Goal: Use online tool/utility: Utilize a website feature to perform a specific function

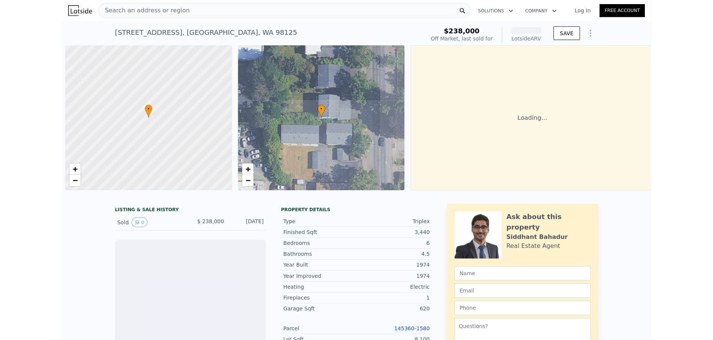
scroll to position [0, 3]
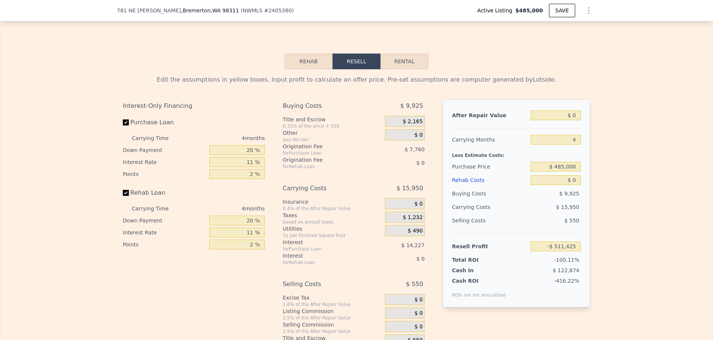
scroll to position [1139, 0]
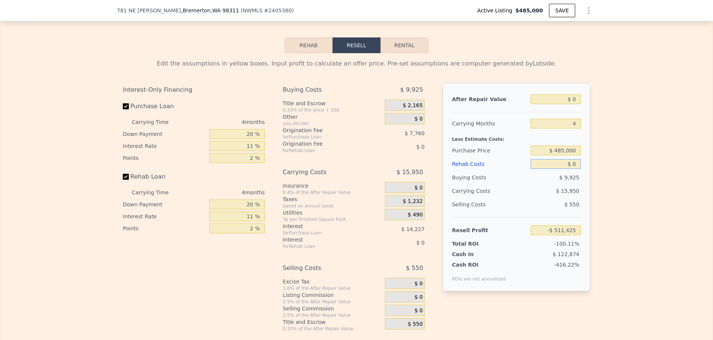
drag, startPoint x: 556, startPoint y: 175, endPoint x: 589, endPoint y: 173, distance: 33.0
click at [589, 173] on div "Edit the assumptions in yellow boxes. Input profit to calculate an offer price.…" at bounding box center [357, 192] width 480 height 279
type input "$ 300"
type input "-$ 511,738"
type input "$ 3,000"
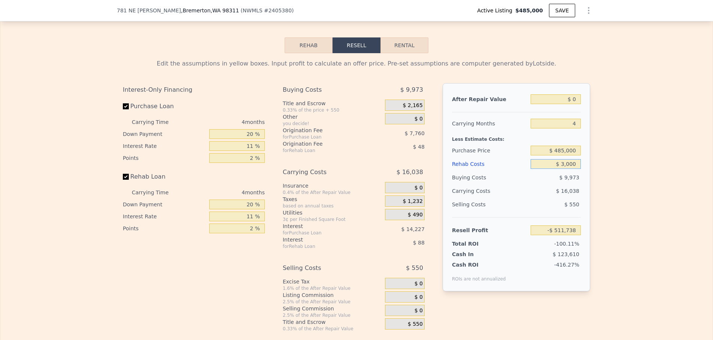
type input "-$ 514,561"
type input "$ 30,000"
type input "-$ 542,785"
type input "$ 30,000"
click at [501, 157] on div "Purchase Price" at bounding box center [490, 150] width 76 height 13
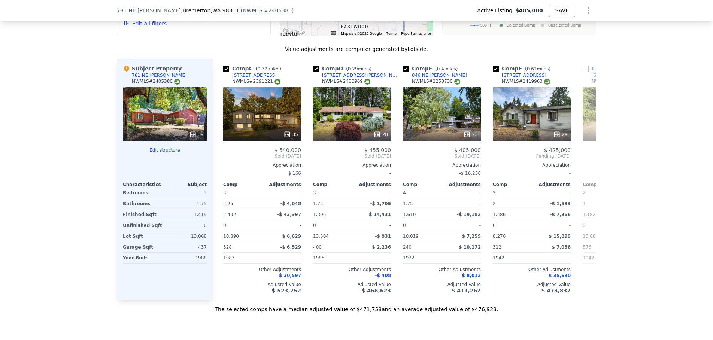
scroll to position [0, 197]
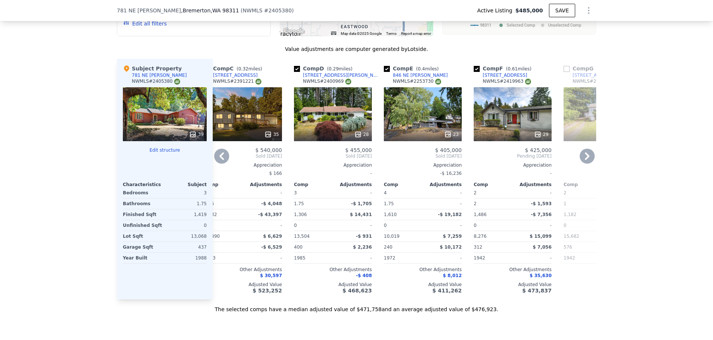
click at [522, 132] on div "29" at bounding box center [513, 114] width 78 height 54
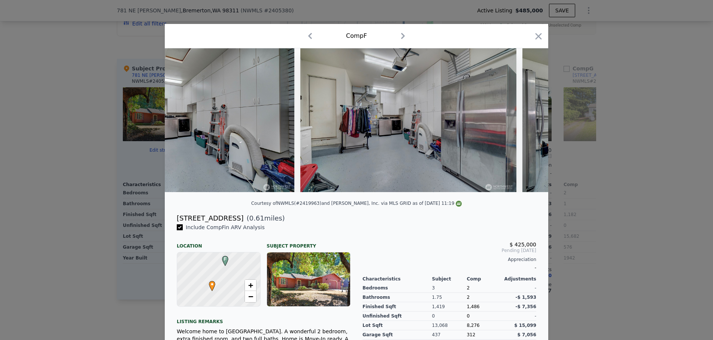
scroll to position [0, 4898]
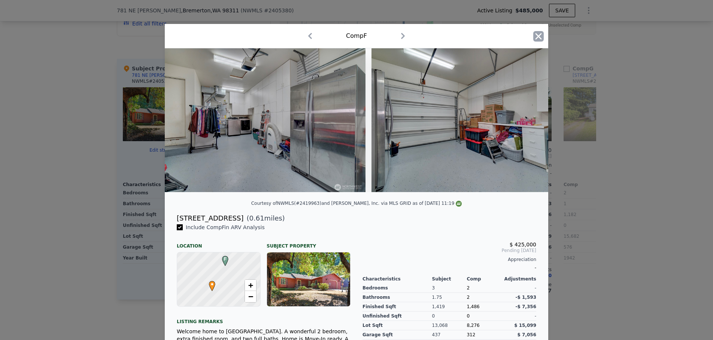
click at [540, 40] on icon "button" at bounding box center [539, 36] width 10 height 10
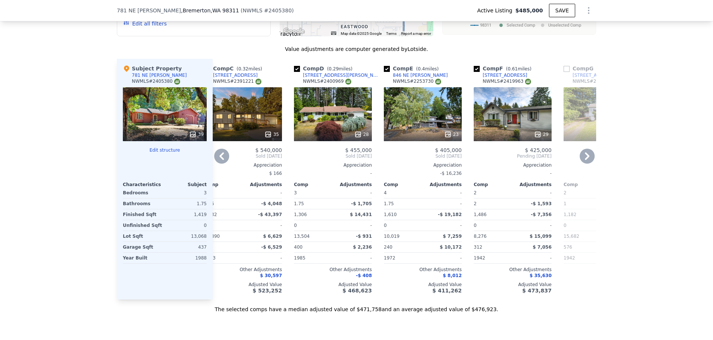
click at [431, 133] on div at bounding box center [423, 134] width 78 height 13
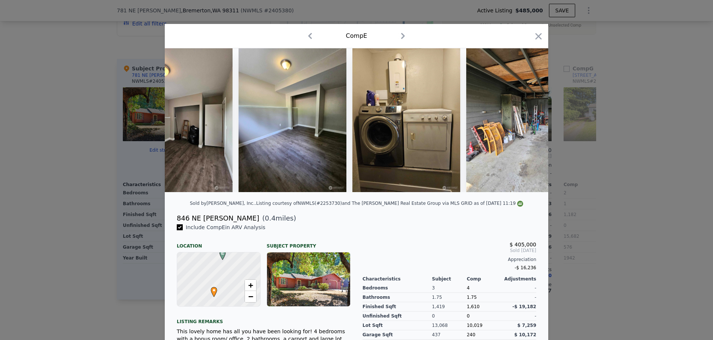
scroll to position [0, 2483]
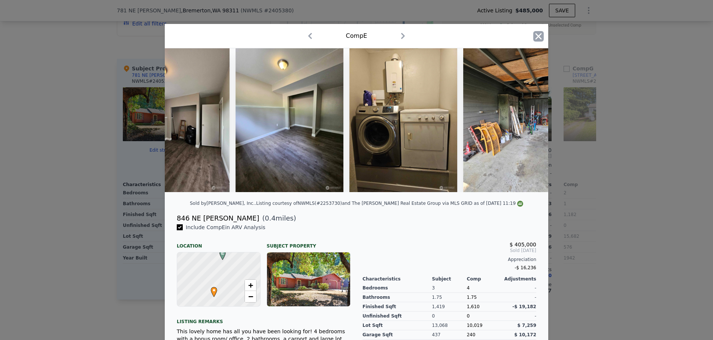
click at [537, 37] on icon "button" at bounding box center [539, 36] width 6 height 6
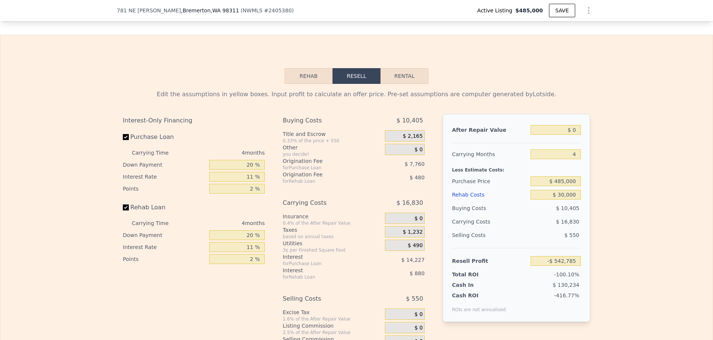
scroll to position [1111, 0]
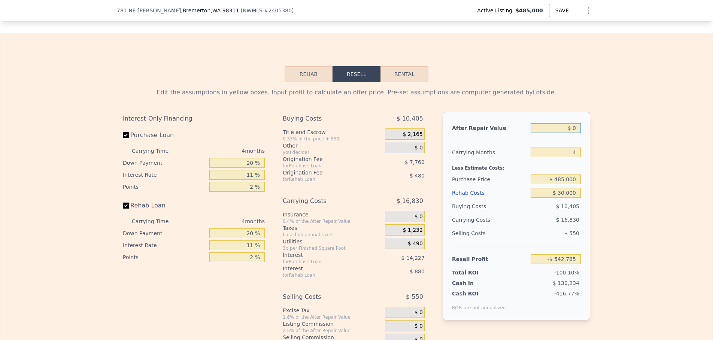
drag, startPoint x: 559, startPoint y: 140, endPoint x: 597, endPoint y: 140, distance: 38.6
click at [597, 140] on div "Edit the assumptions in yellow boxes. Input profit to calculate an offer price.…" at bounding box center [356, 221] width 713 height 279
type input "$ 475"
type input "-$ 542,345"
type input "$ 47,500"
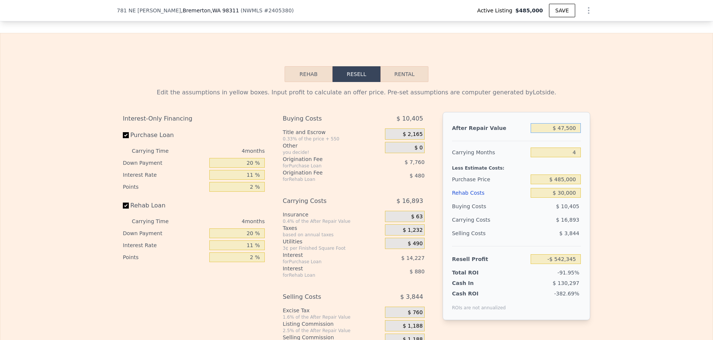
type input "-$ 498,642"
type input "$ 475,000"
type input "-$ 101,350"
type input "$ 475,000"
drag, startPoint x: 568, startPoint y: 163, endPoint x: 578, endPoint y: 163, distance: 9.7
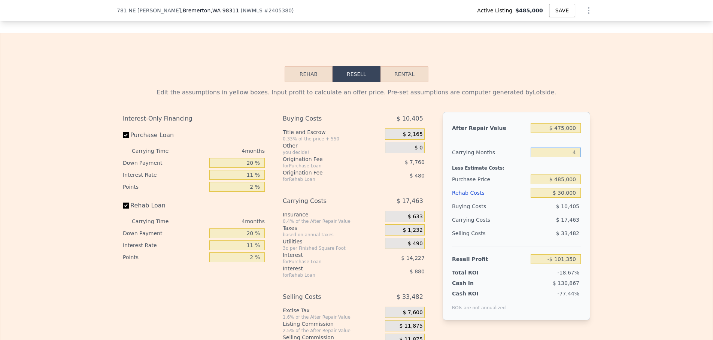
click at [578, 157] on input "4" at bounding box center [556, 153] width 50 height 10
type input "6"
type input "-$ 110,082"
type input "6"
click at [625, 202] on div "Edit the assumptions in yellow boxes. Input profit to calculate an offer price.…" at bounding box center [356, 221] width 713 height 279
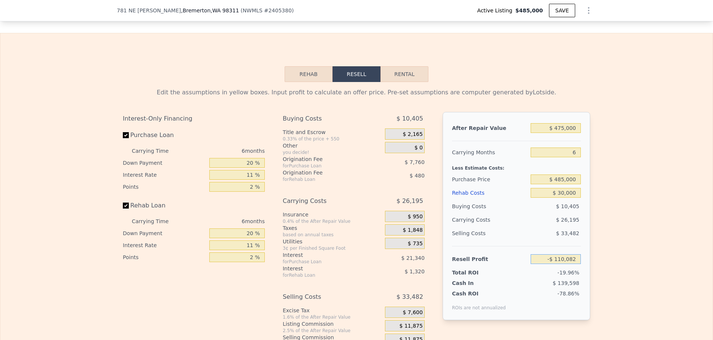
drag, startPoint x: 546, startPoint y: 270, endPoint x: 591, endPoint y: 271, distance: 44.6
click at [591, 271] on div "Edit the assumptions in yellow boxes. Input profit to calculate an offer price.…" at bounding box center [357, 221] width 480 height 279
type input "$ 80,000"
click at [566, 236] on span "$ 33,482" at bounding box center [567, 233] width 23 height 6
drag, startPoint x: 550, startPoint y: 191, endPoint x: 577, endPoint y: 190, distance: 26.6
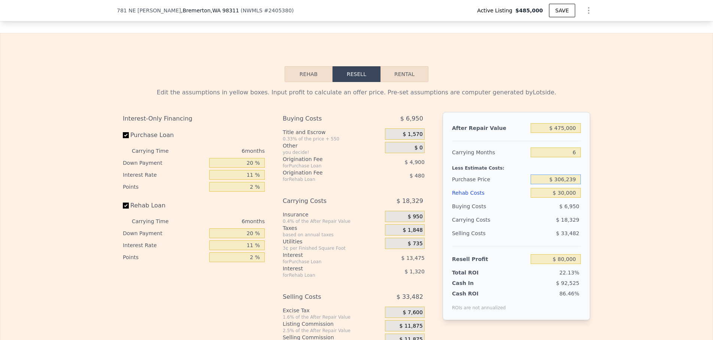
click at [577, 184] on input "$ 306,239" at bounding box center [556, 180] width 50 height 10
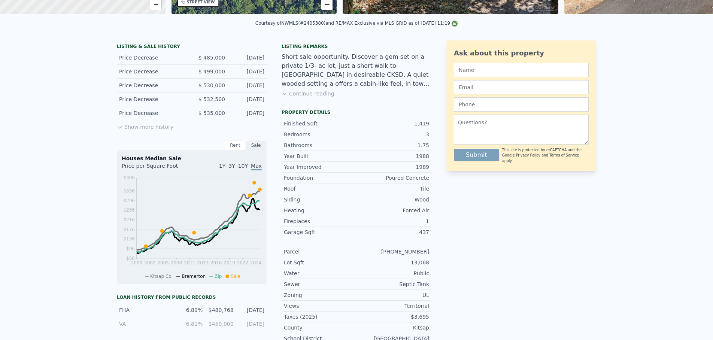
scroll to position [0, 0]
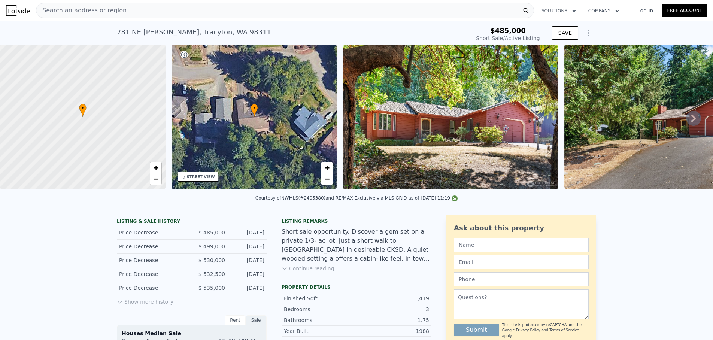
type input "$ 306,239"
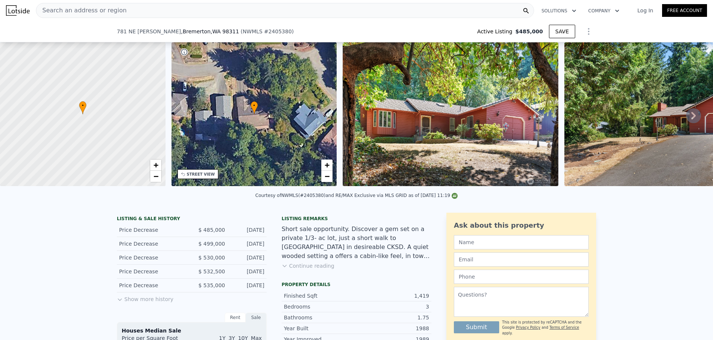
scroll to position [963, 0]
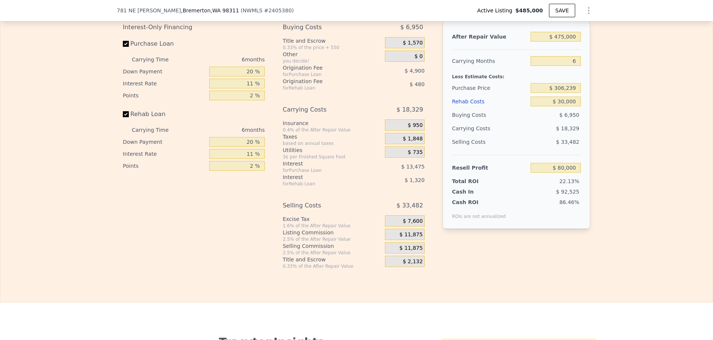
scroll to position [1191, 0]
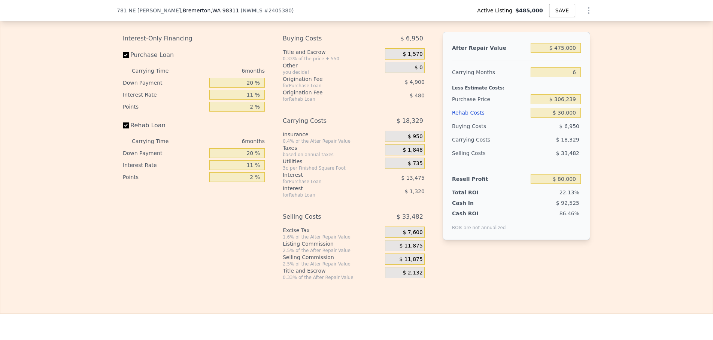
click at [616, 53] on div "Edit the assumptions in yellow boxes. Input profit to calculate an offer price.…" at bounding box center [356, 141] width 713 height 279
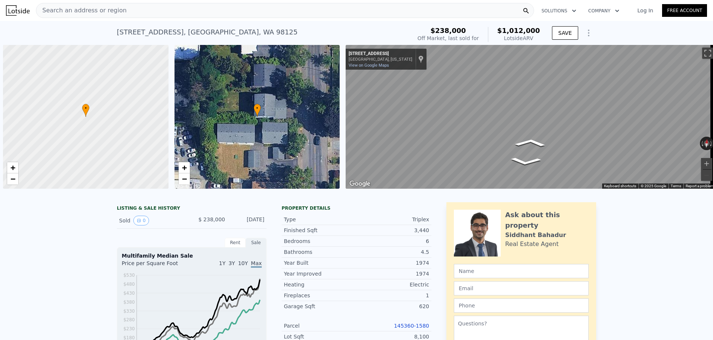
scroll to position [0, 3]
